Goal: Transaction & Acquisition: Purchase product/service

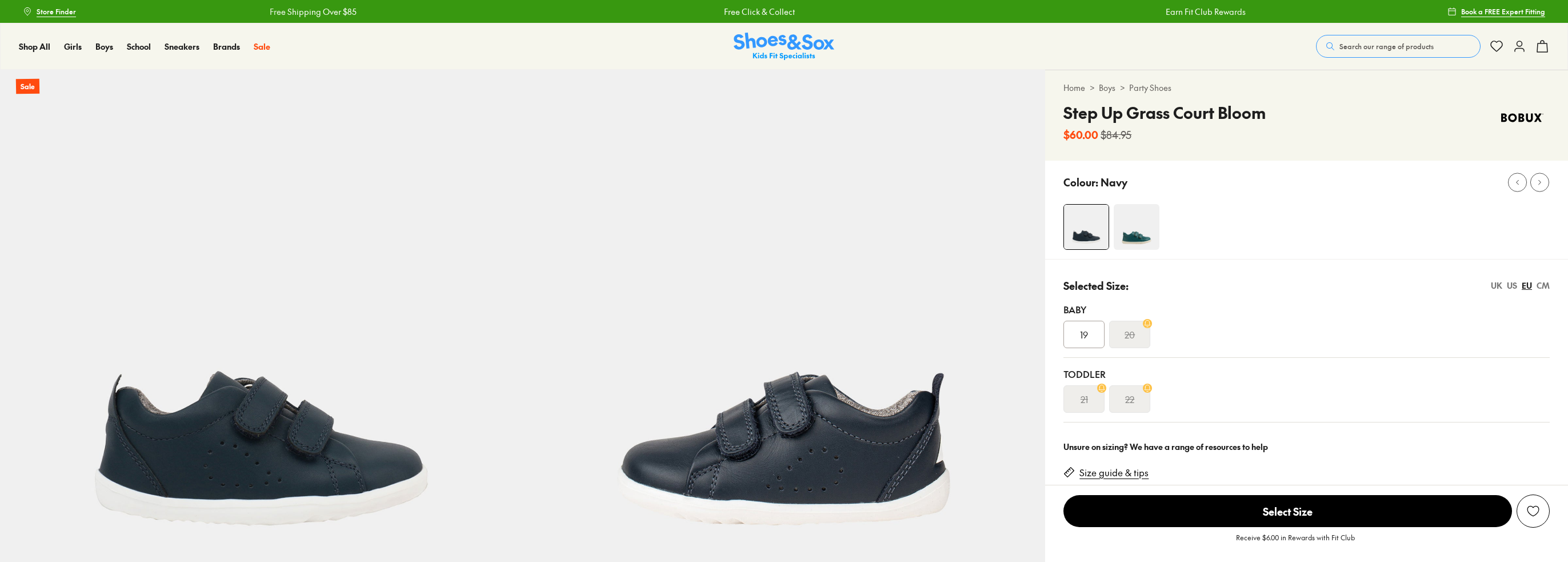
select select "*"
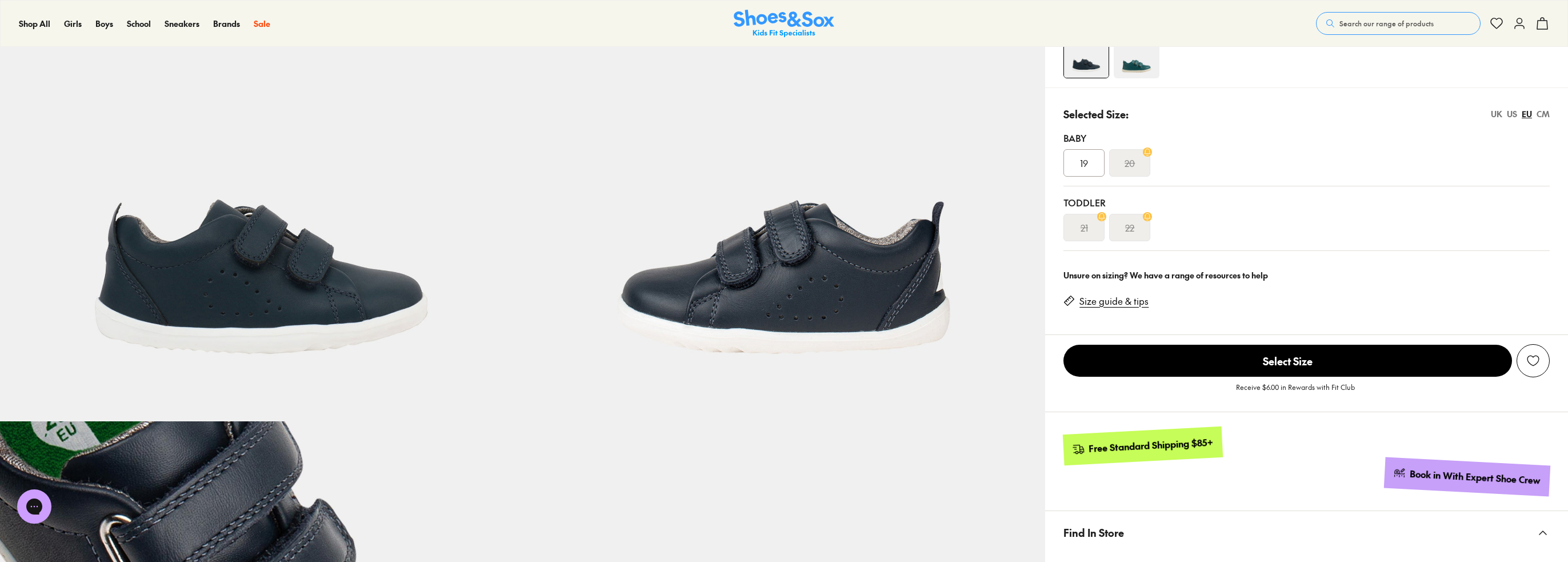
click at [1246, 382] on p "Receive $6.00 in Rewards with Fit Club" at bounding box center [1296, 392] width 119 height 21
click at [1246, 368] on span "Select Size" at bounding box center [1288, 360] width 448 height 32
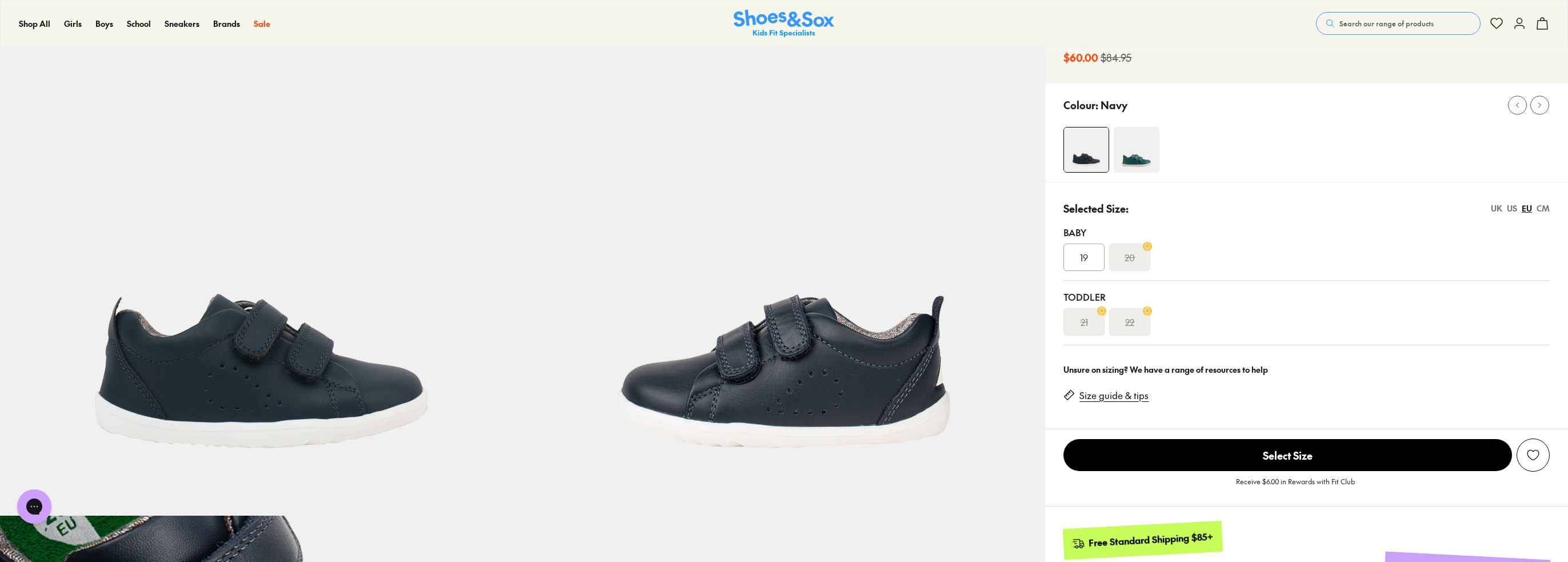
scroll to position [75, 0]
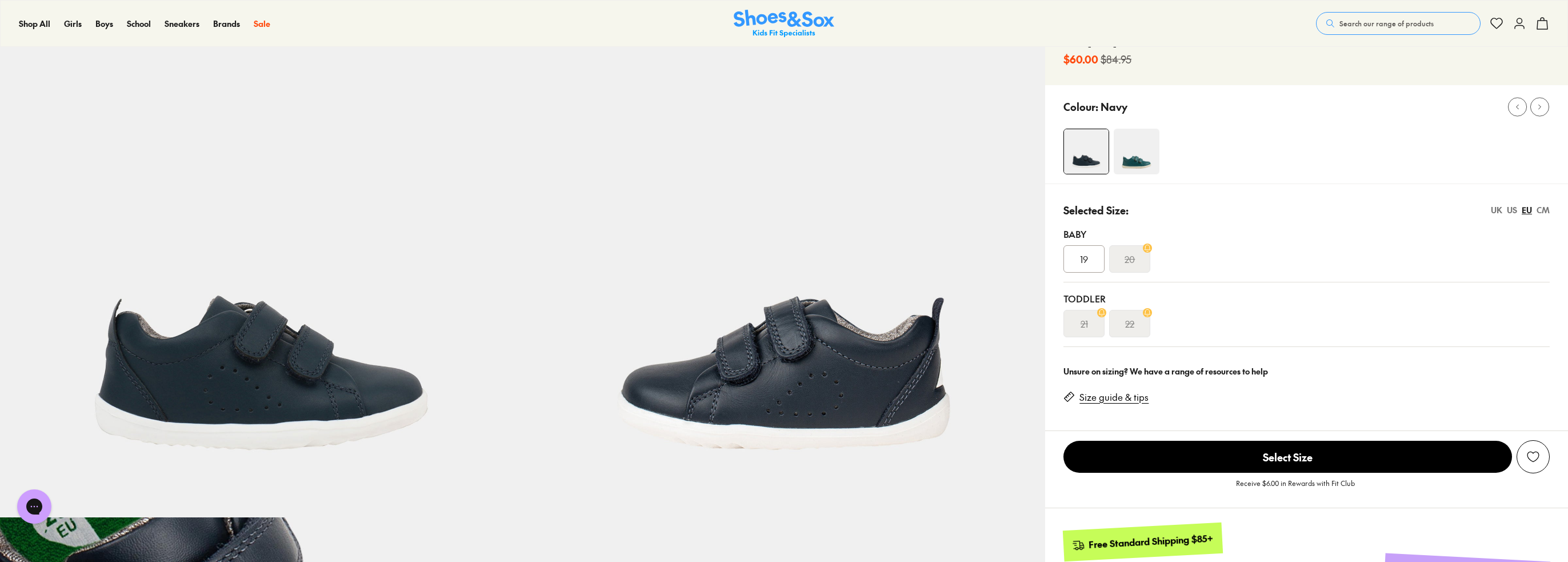
click at [1075, 162] on img at bounding box center [1086, 151] width 45 height 45
click at [1086, 262] on span "19" at bounding box center [1083, 258] width 8 height 13
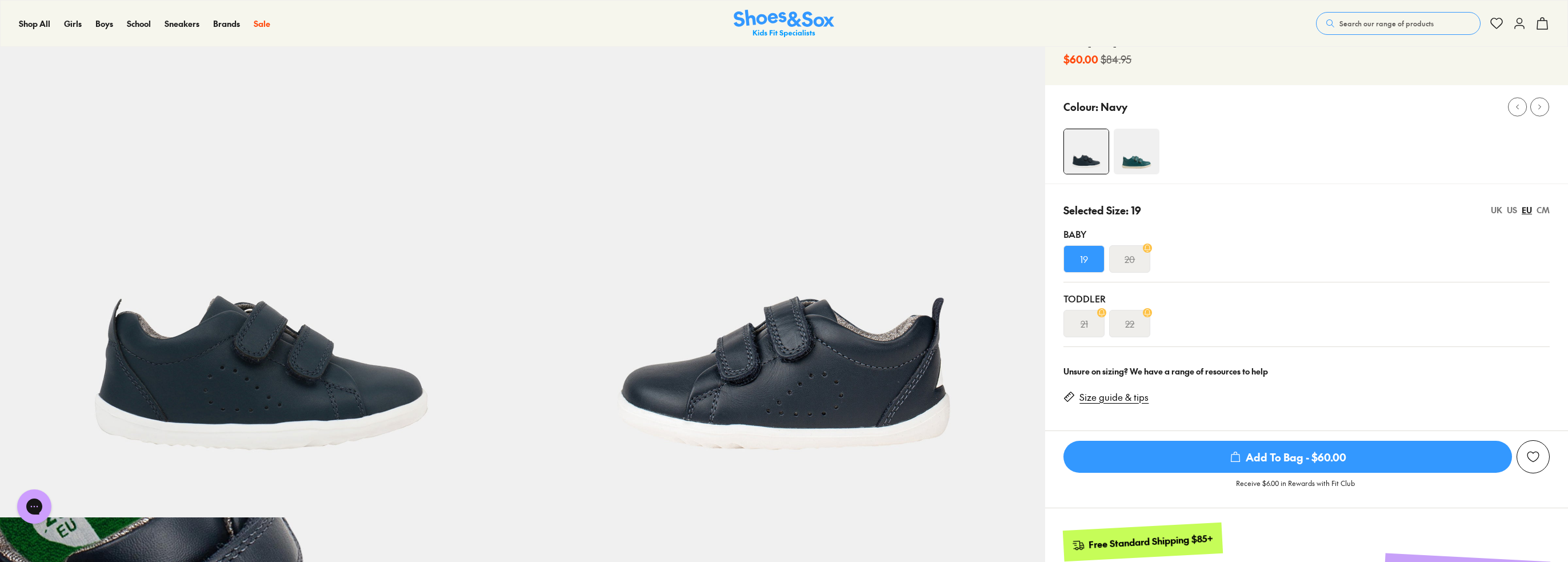
click at [1522, 212] on div "EU" at bounding box center [1527, 210] width 10 height 12
click at [1513, 210] on div "US" at bounding box center [1512, 210] width 10 height 12
click at [1500, 211] on div "UK" at bounding box center [1496, 210] width 11 height 12
click at [1520, 213] on div "UK US EU CM" at bounding box center [1520, 210] width 59 height 12
click at [1537, 207] on div "CM" at bounding box center [1543, 210] width 13 height 12
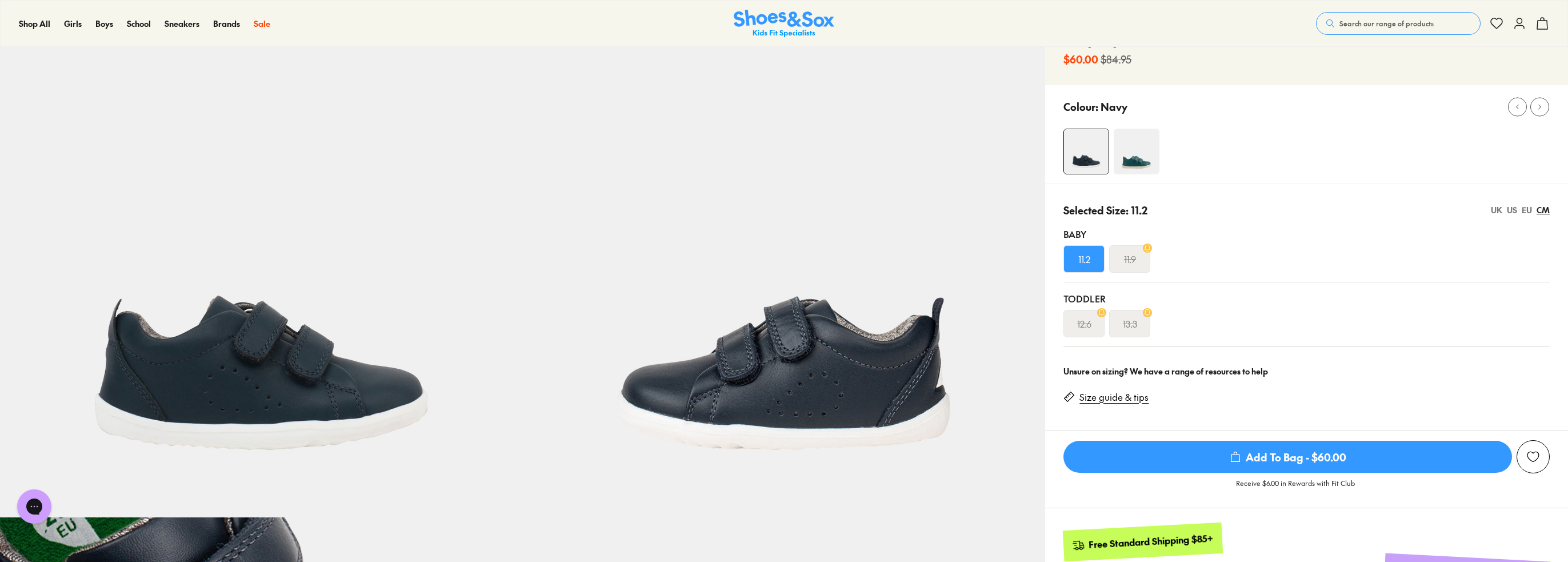
click at [1525, 211] on div "EU" at bounding box center [1527, 210] width 10 height 12
click at [1511, 210] on div "US" at bounding box center [1512, 210] width 10 height 12
click at [1494, 211] on div "UK" at bounding box center [1496, 210] width 11 height 12
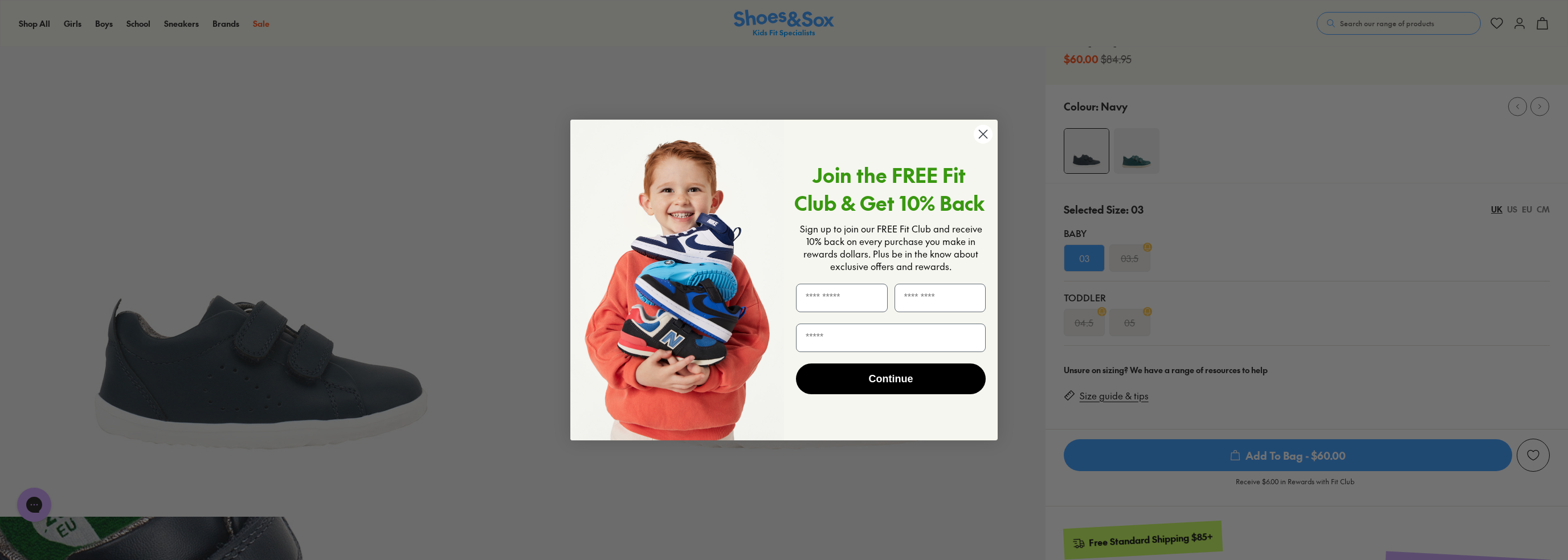
click at [987, 139] on circle "Close dialog" at bounding box center [983, 134] width 19 height 19
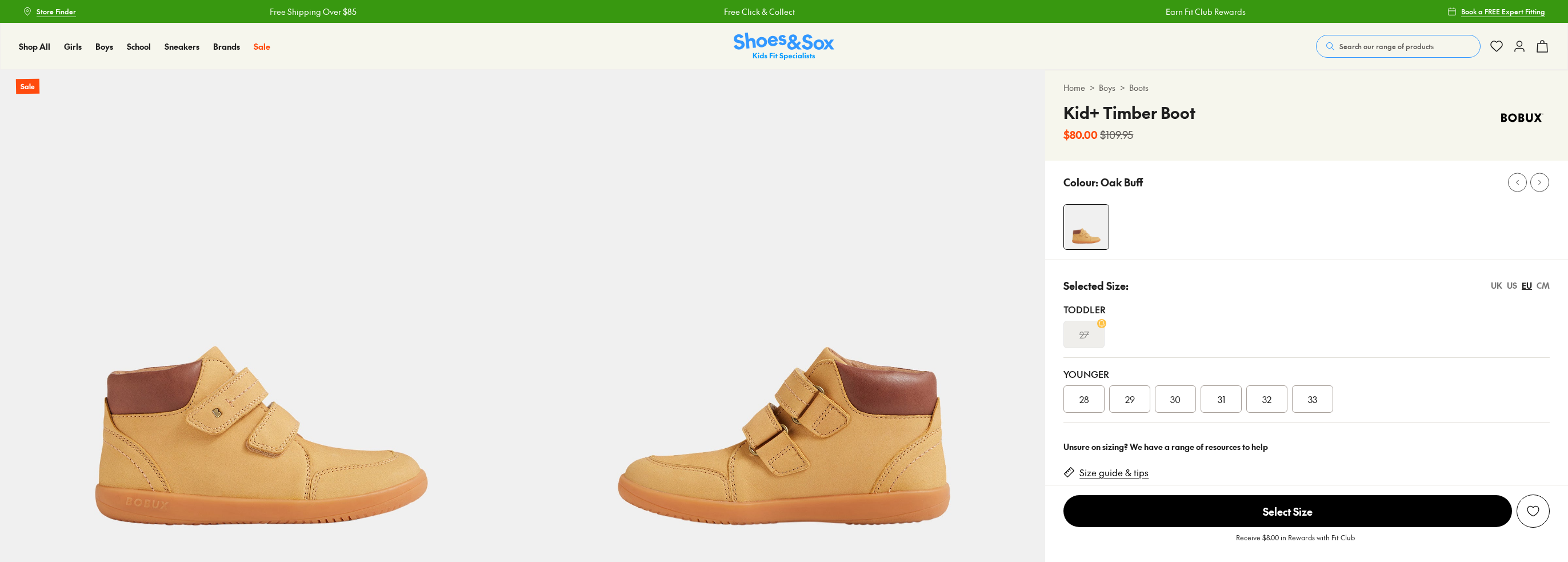
select select "*"
click at [1088, 400] on span "28" at bounding box center [1084, 398] width 10 height 13
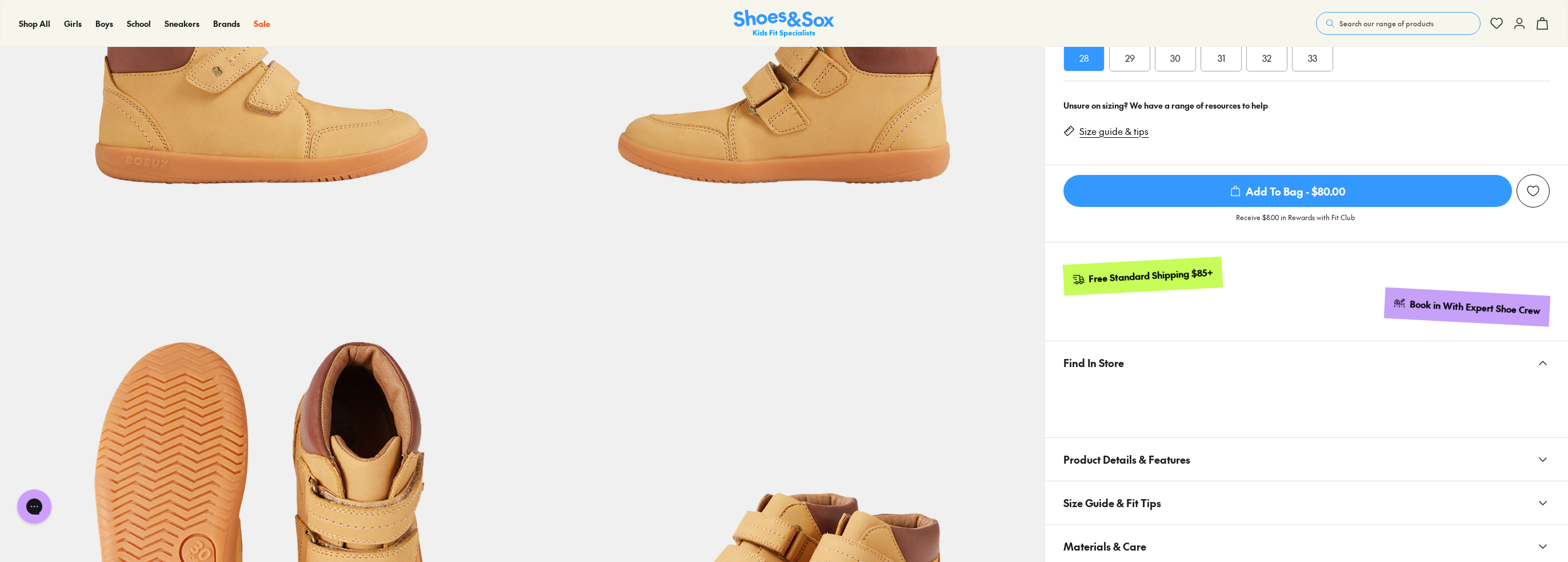
scroll to position [457, 0]
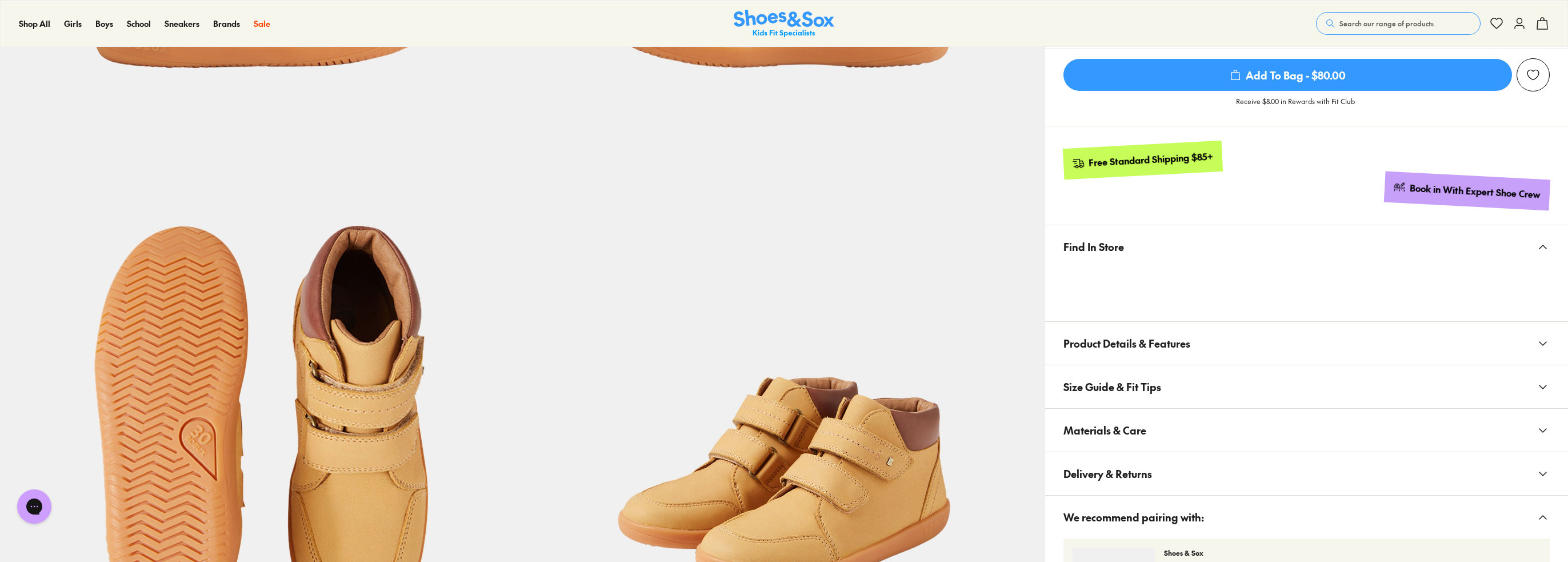
click at [1148, 386] on span "Size Guide & Fit Tips" at bounding box center [1112, 387] width 98 height 34
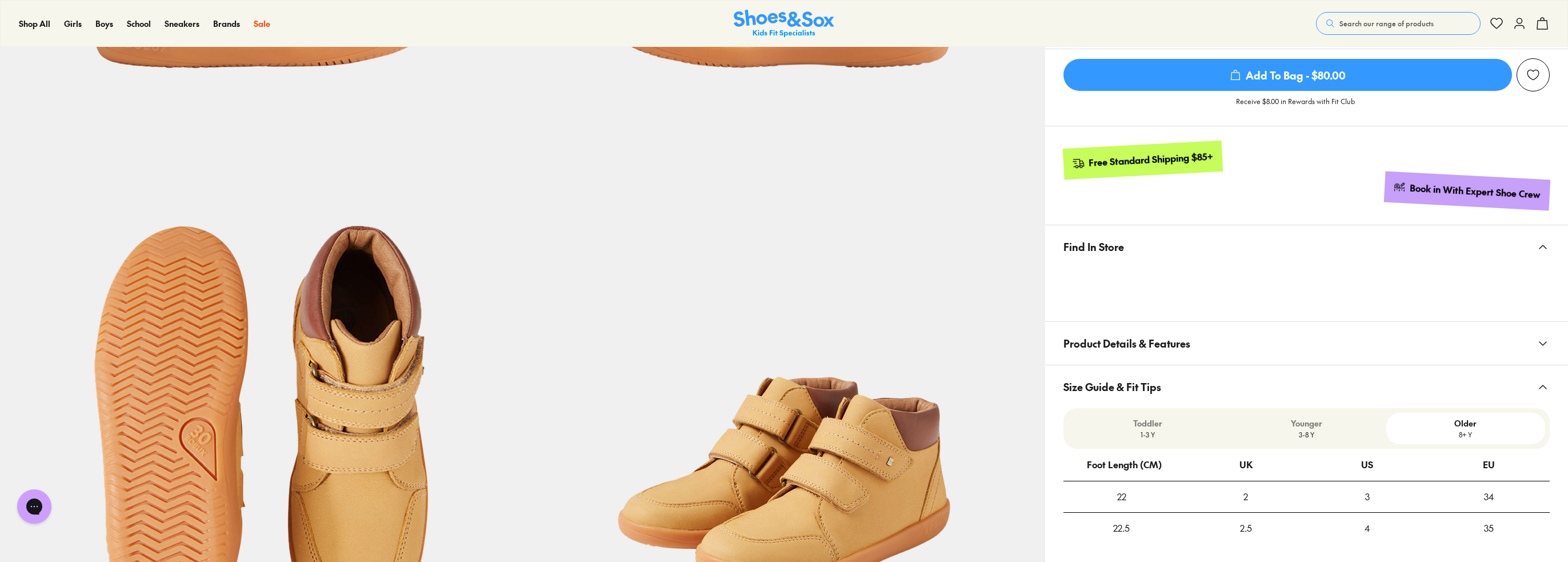
click at [1149, 383] on span "Size Guide & Fit Tips" at bounding box center [1112, 387] width 98 height 34
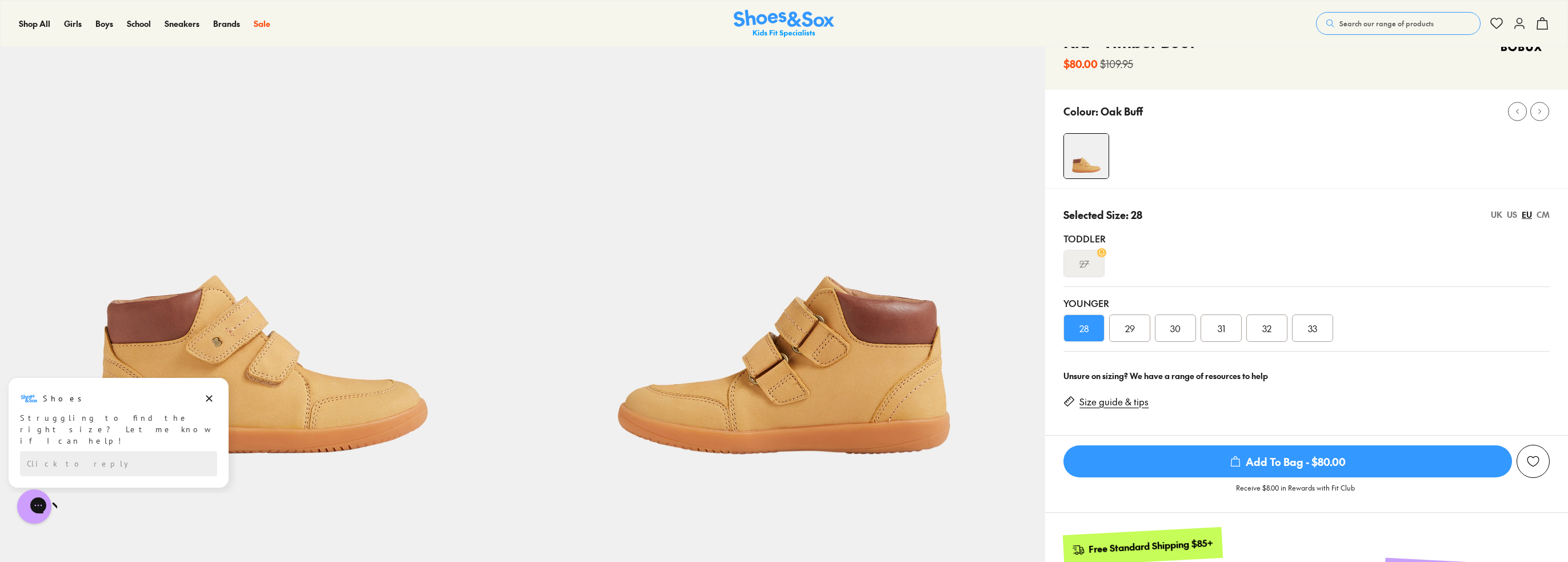
scroll to position [0, 0]
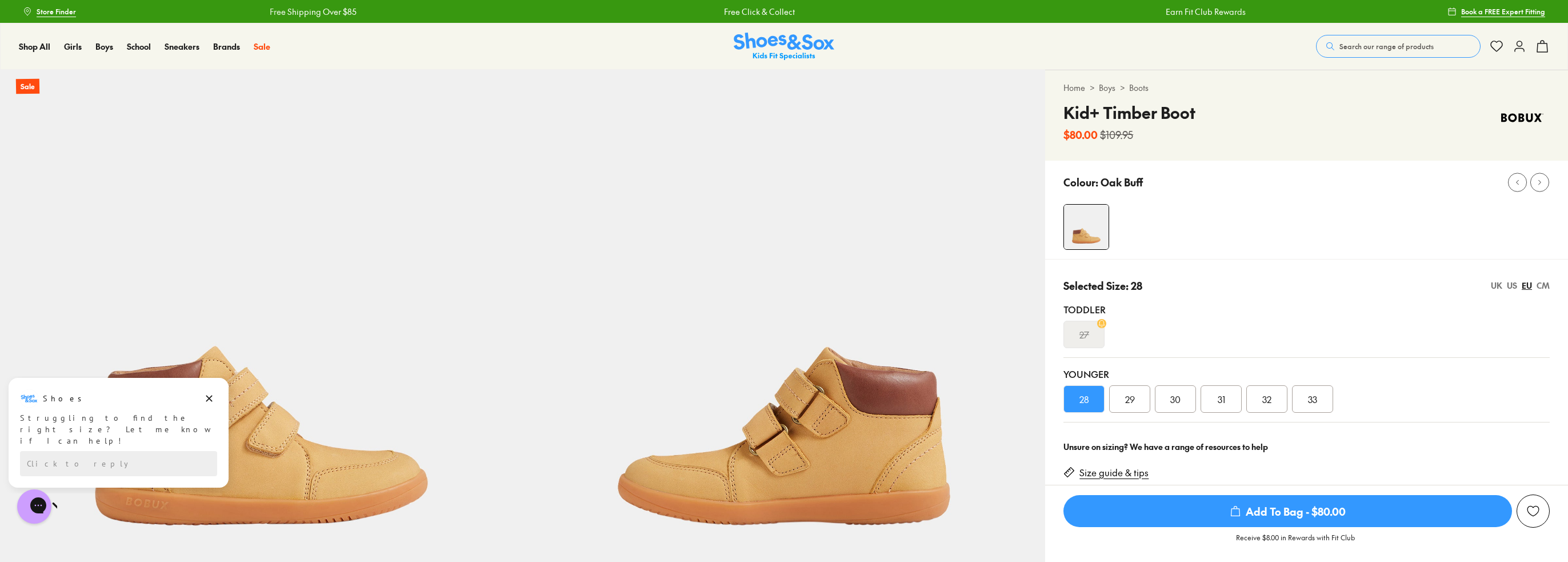
click at [1129, 404] on span "29" at bounding box center [1130, 398] width 10 height 13
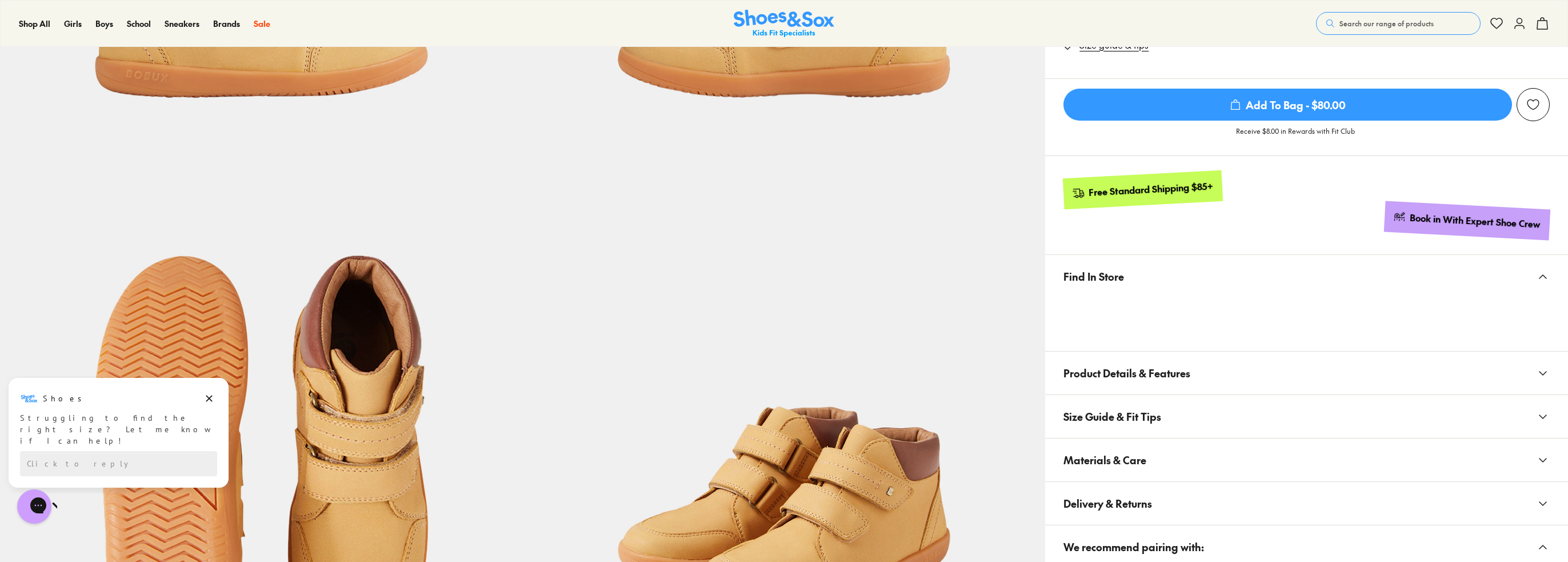
scroll to position [457, 0]
